Goal: Task Accomplishment & Management: Use online tool/utility

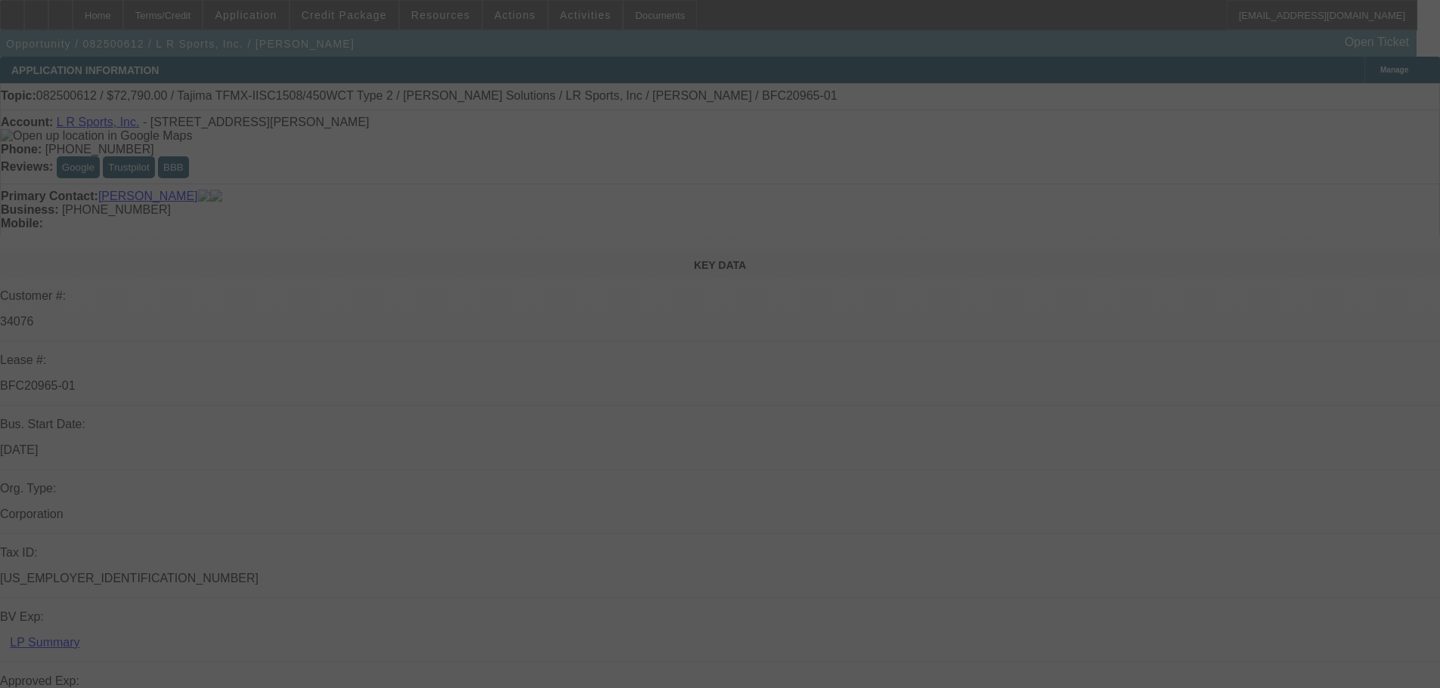
select select "0"
select select "2"
select select "0.1"
select select "4"
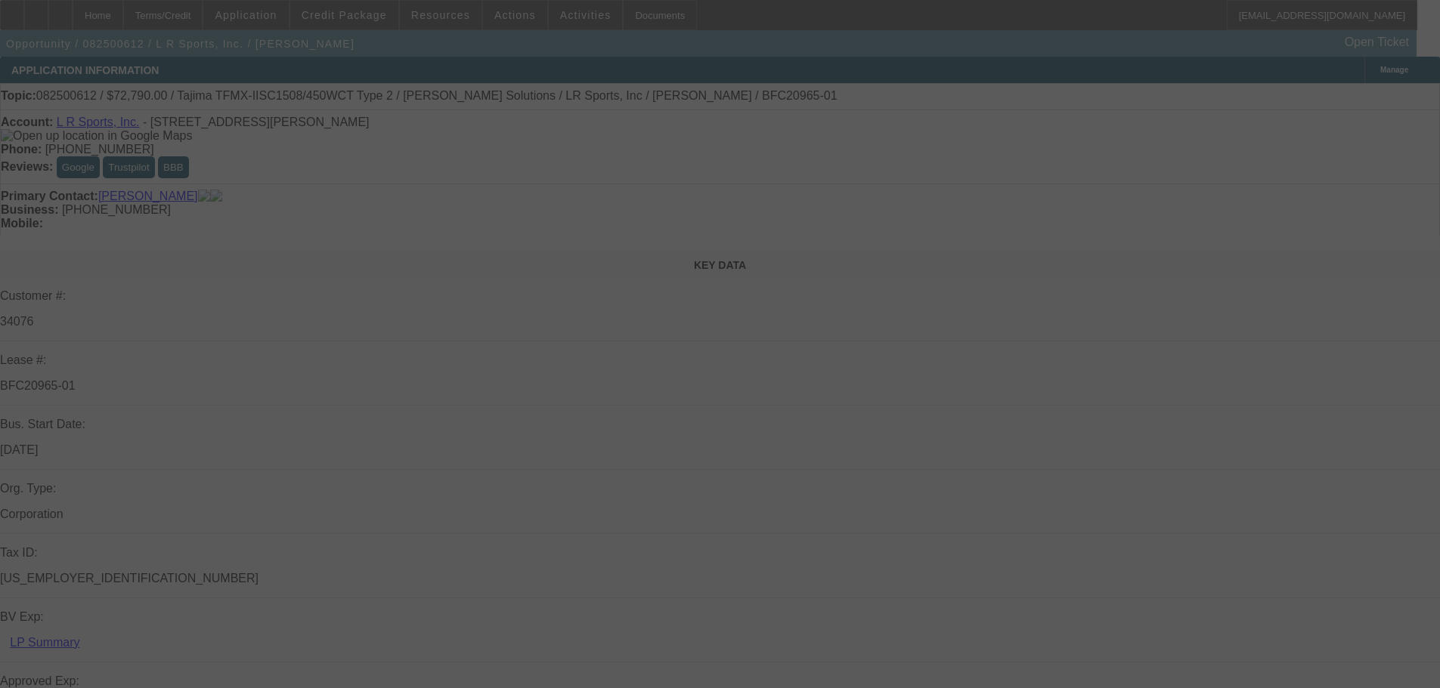
select select "0"
select select "2"
select select "0"
select select "6"
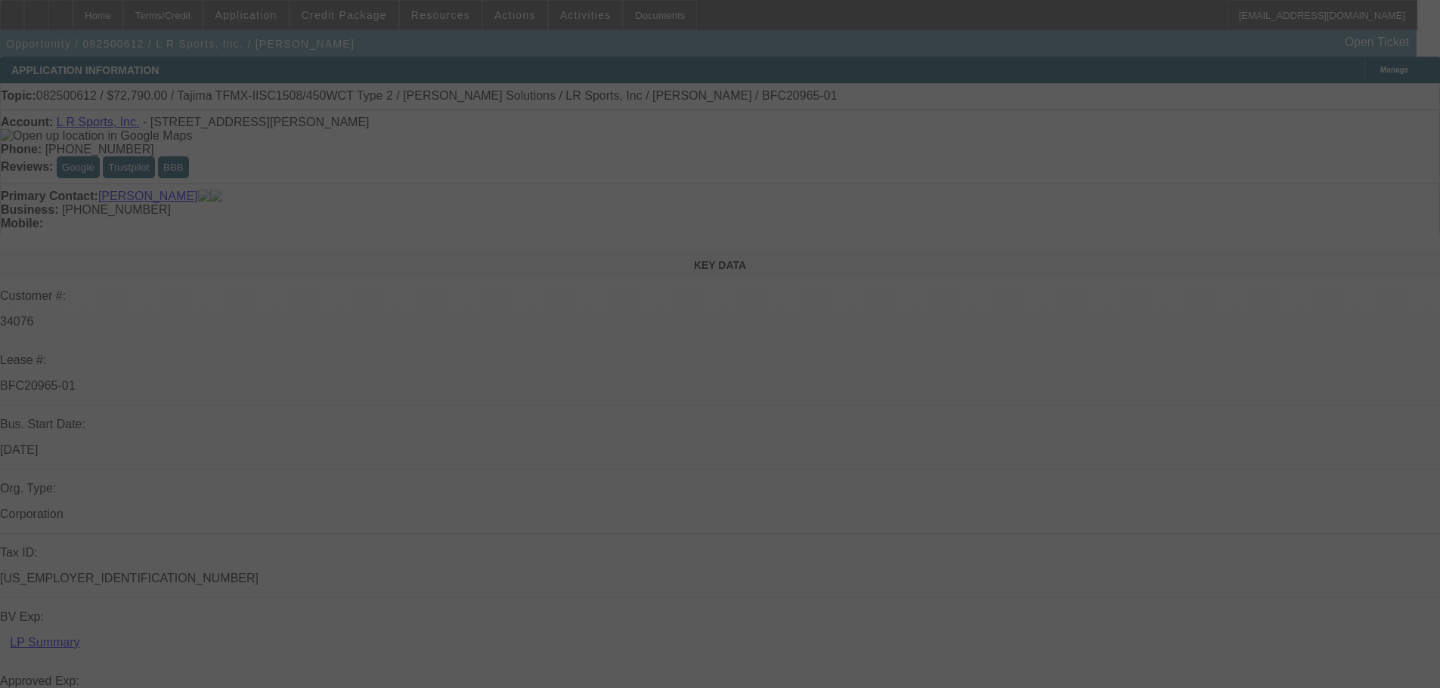
select select "0"
select select "2"
select select "0.1"
select select "4"
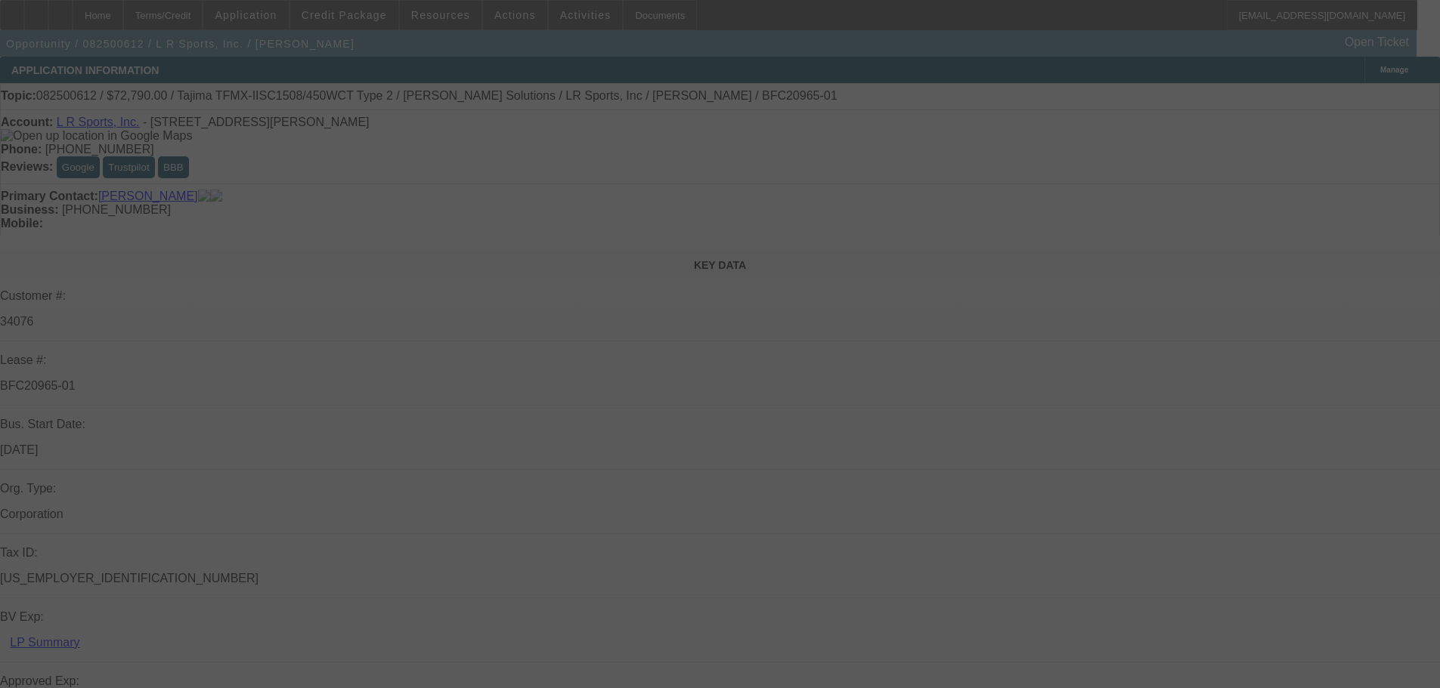
select select "0"
select select "2"
select select "0"
select select "6"
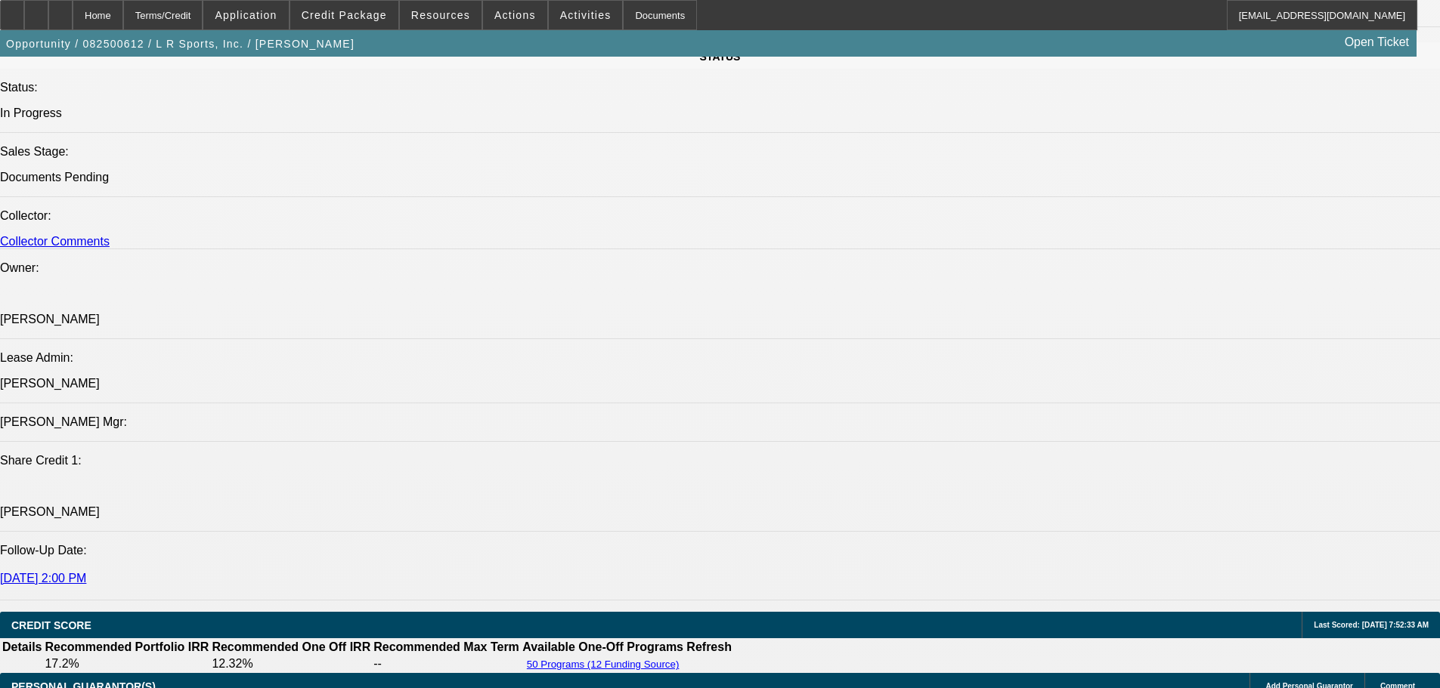
scroll to position [1814, 0]
